Goal: Navigation & Orientation: Find specific page/section

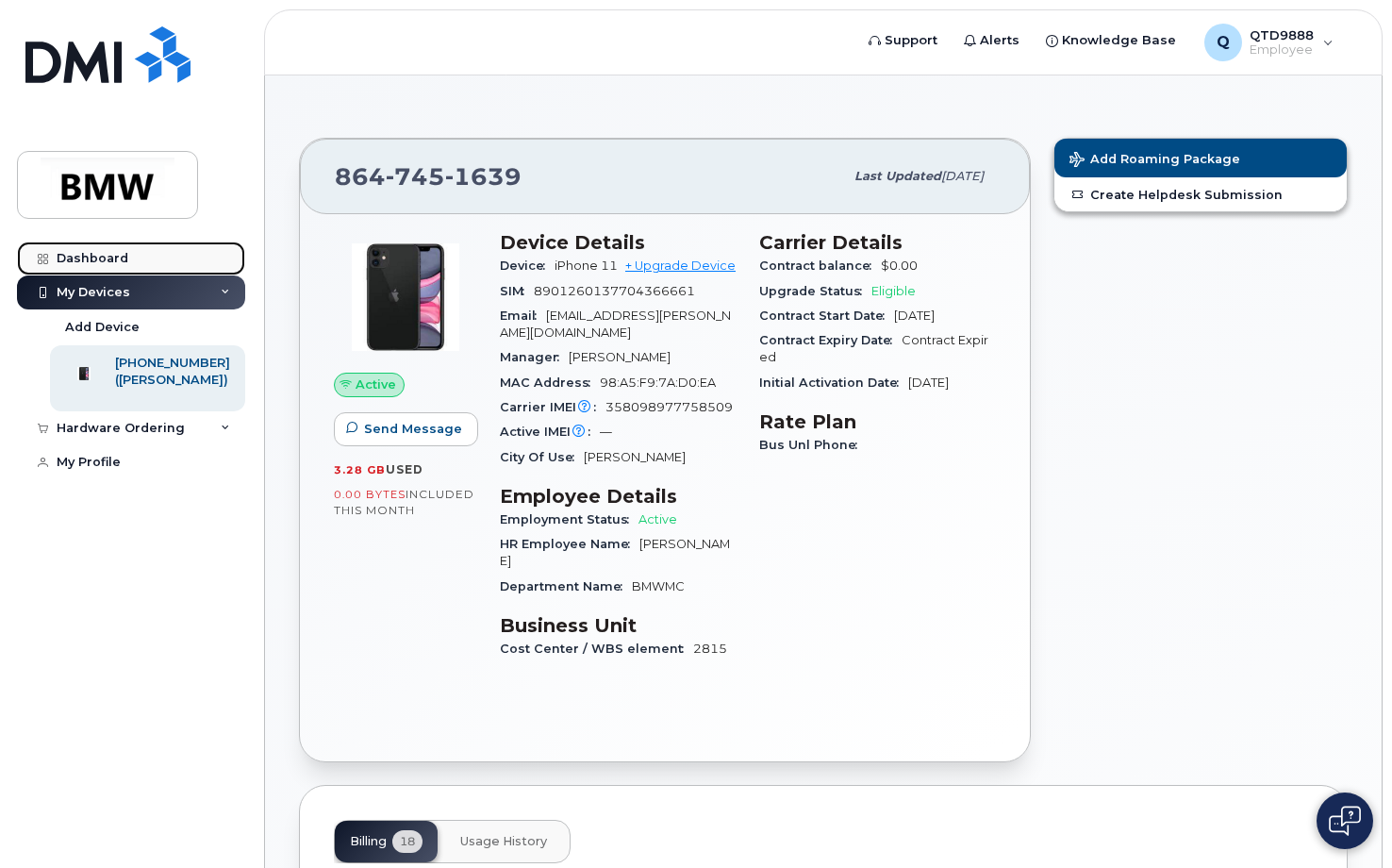
click at [93, 252] on div "Dashboard" at bounding box center [92, 258] width 72 height 15
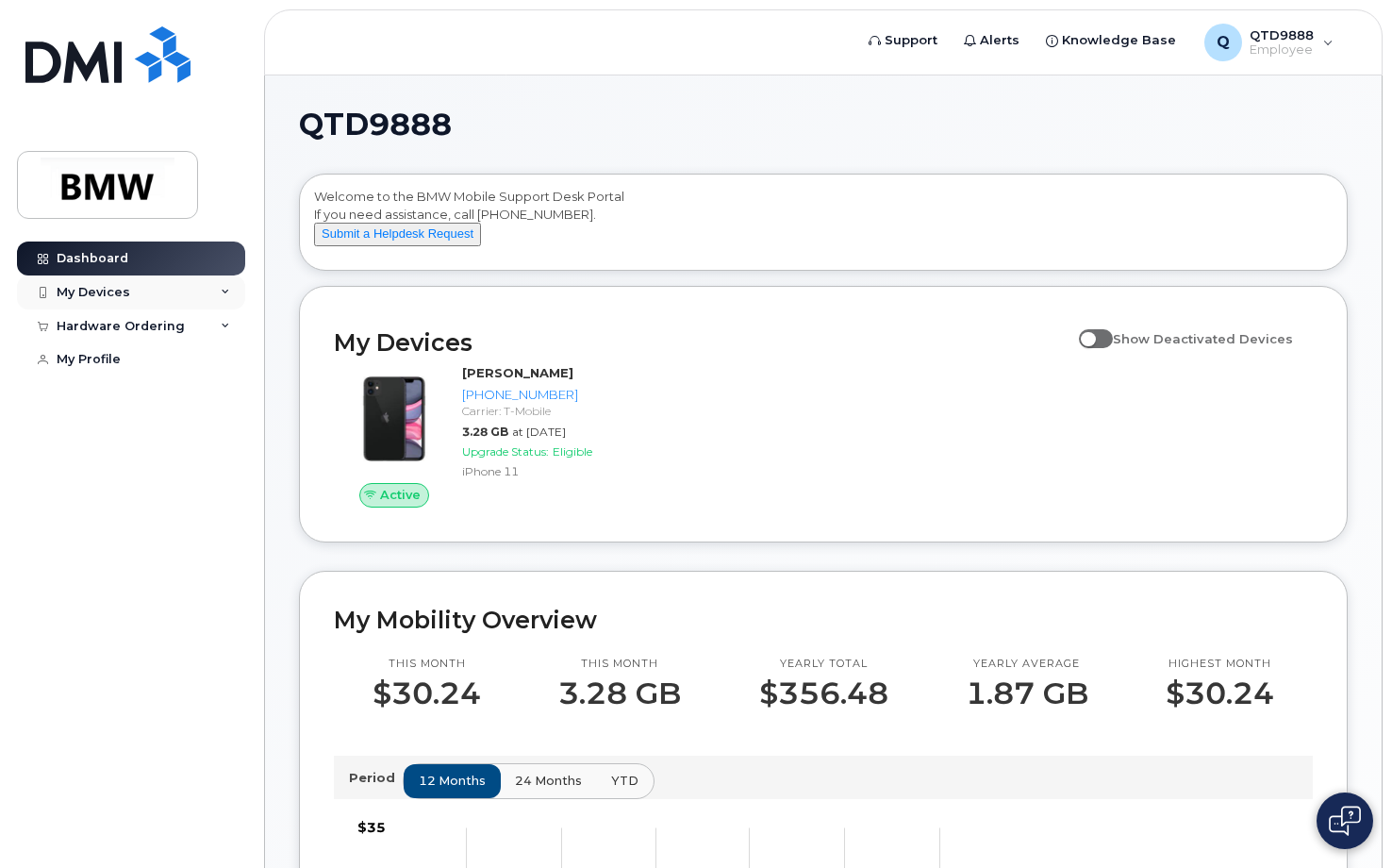
click at [165, 292] on div "My Devices" at bounding box center [131, 293] width 228 height 34
click at [162, 260] on link "Dashboard" at bounding box center [131, 258] width 228 height 34
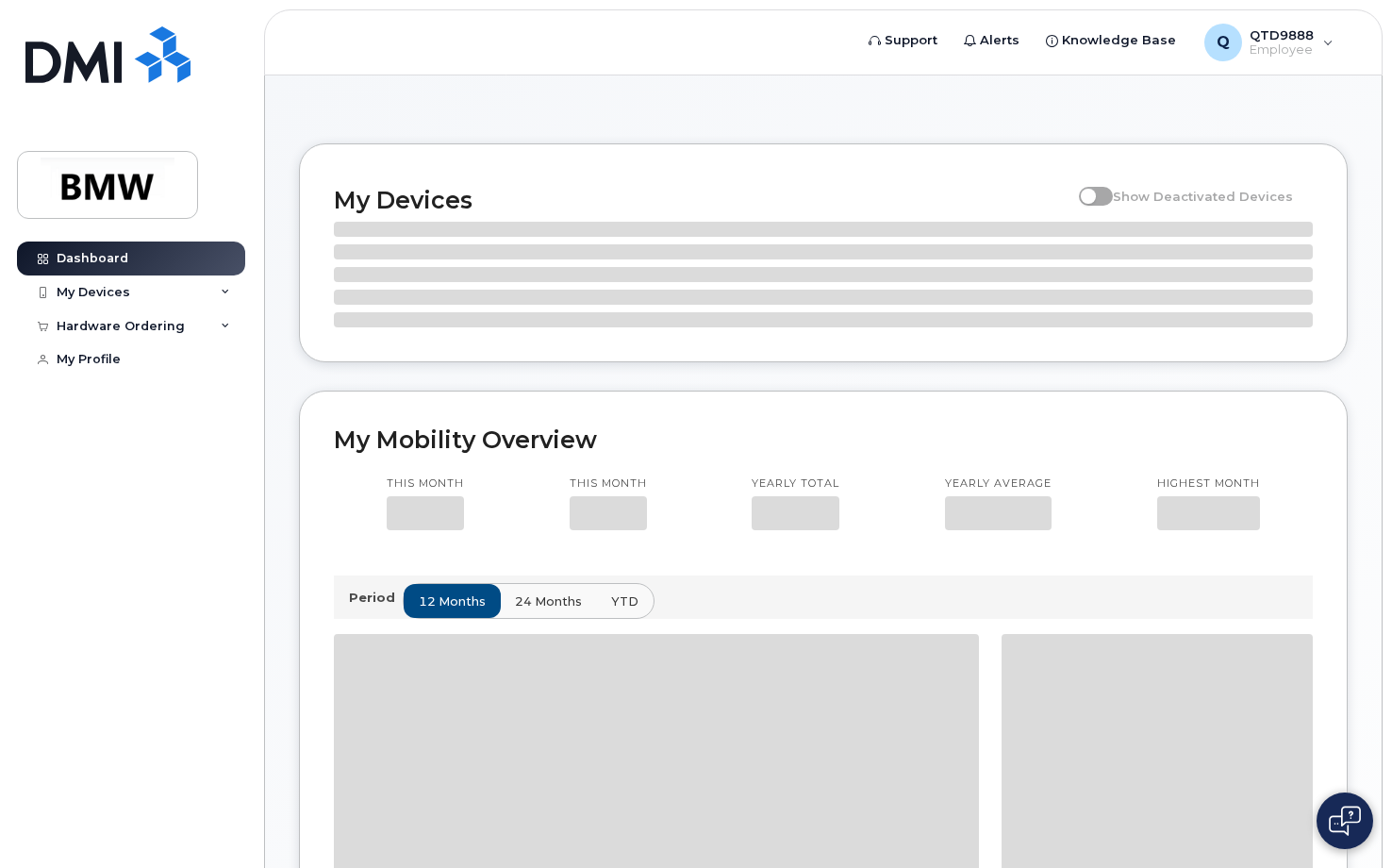
click at [188, 385] on div "Dashboard My Devices Add Device 864-745-1639 (Tywuan Vaughn) Hardware Ordering …" at bounding box center [134, 540] width 233 height 598
